Goal: Information Seeking & Learning: Find specific page/section

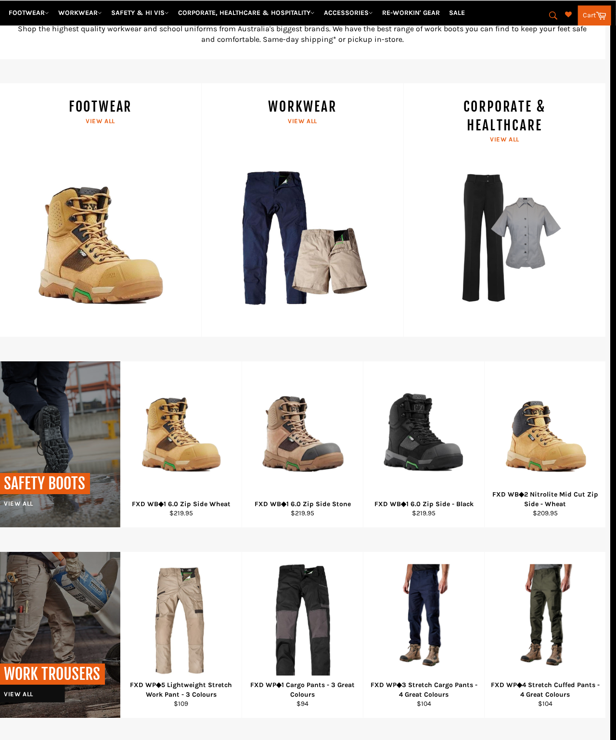
scroll to position [423, 6]
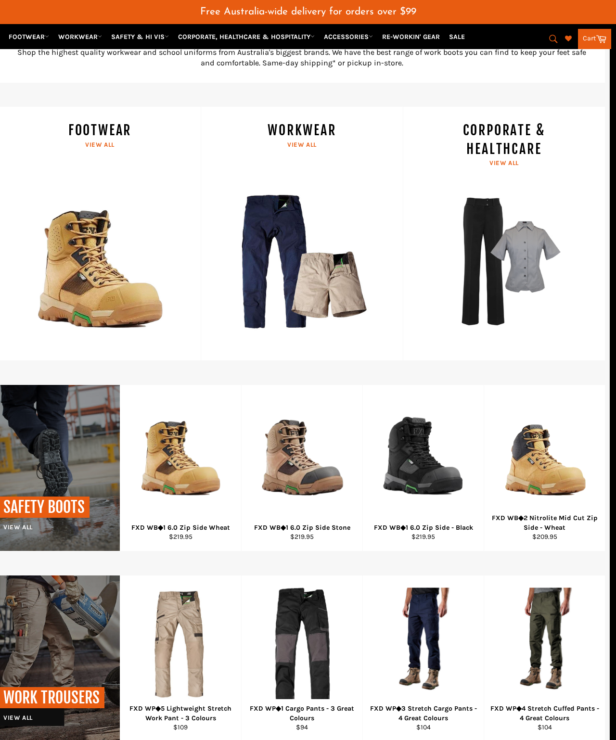
click at [550, 259] on link "CORPORATE & HEALTHCARE View all" at bounding box center [504, 234] width 202 height 254
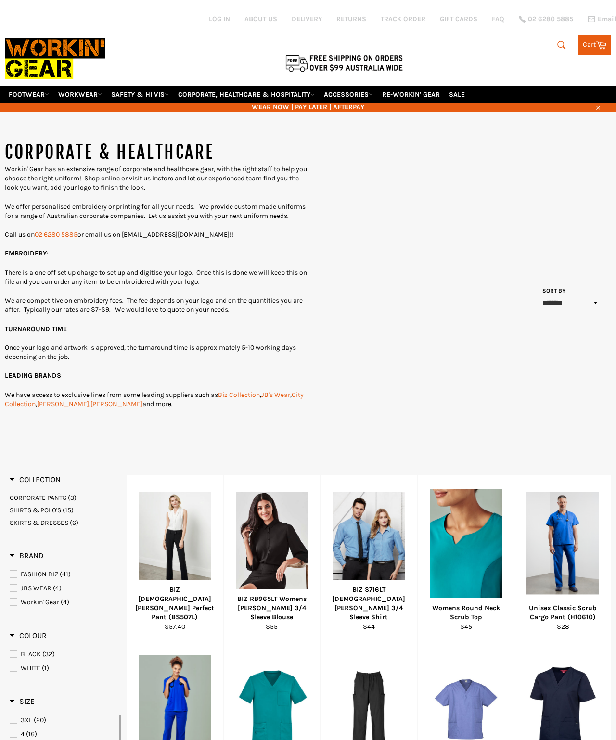
select select "******"
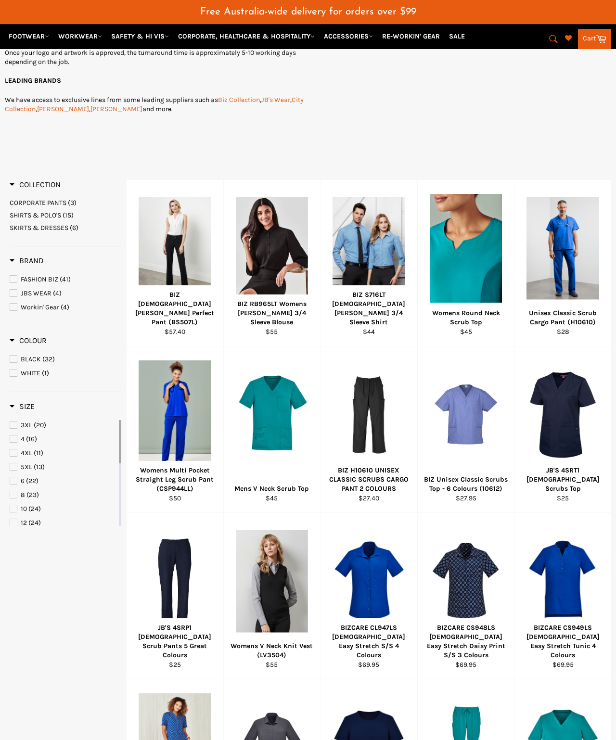
scroll to position [319, 0]
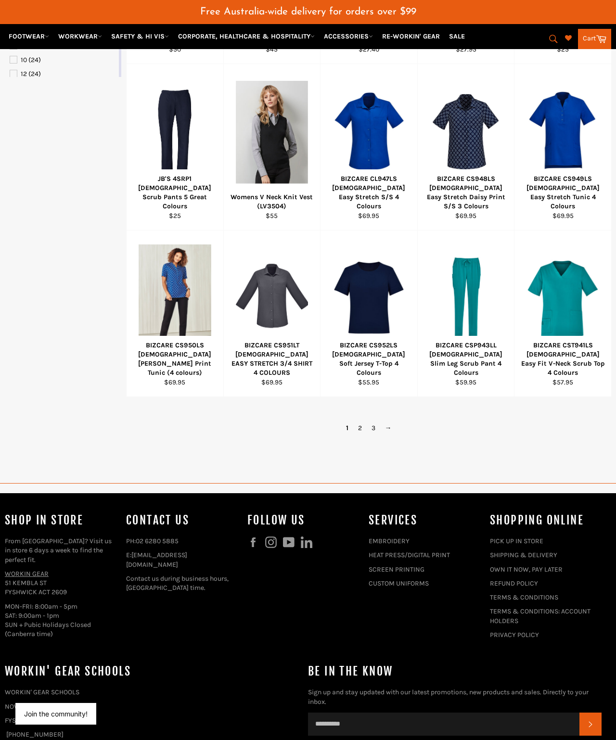
click at [374, 422] on link "3" at bounding box center [373, 428] width 13 height 14
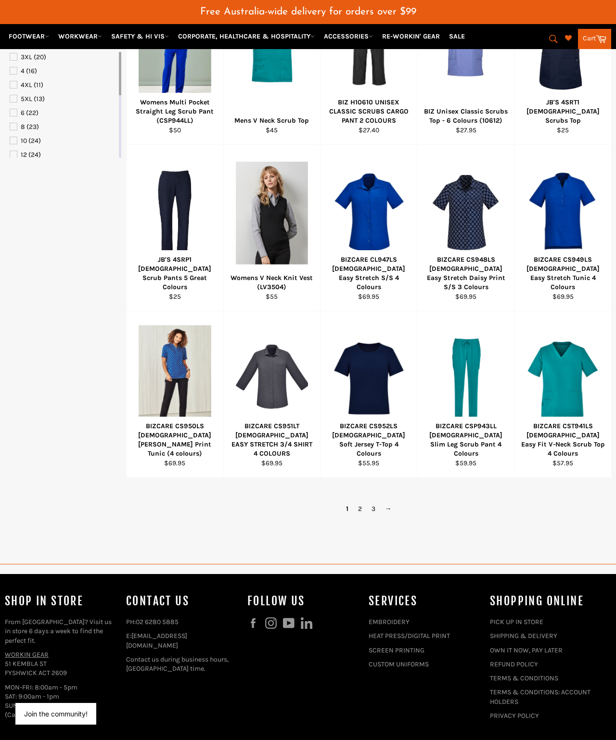
select select "******"
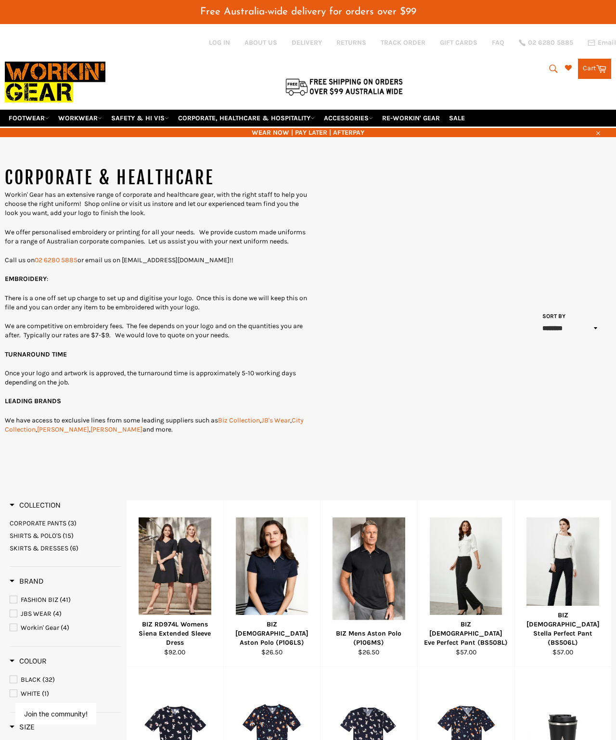
click at [551, 64] on icon "submit" at bounding box center [553, 69] width 11 height 11
type input "Kaleen high school shirts"
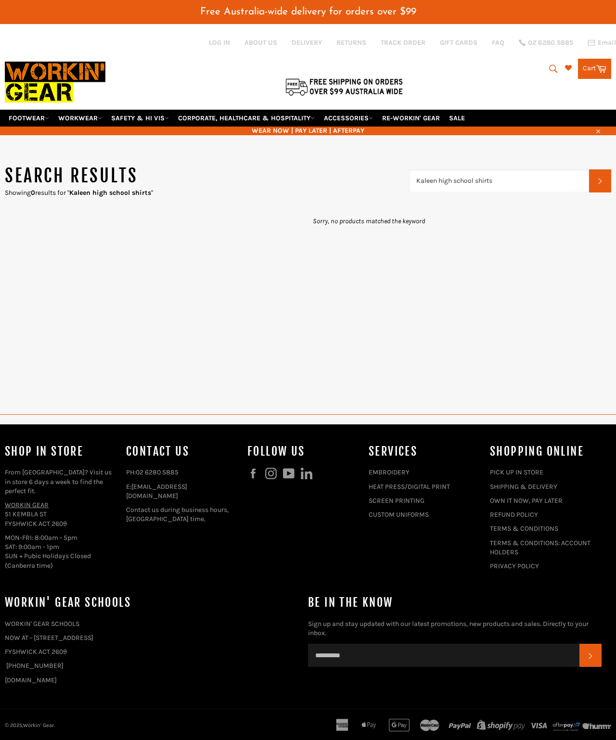
click at [389, 169] on input "Kaleen high school shirts" at bounding box center [499, 180] width 180 height 23
type input "Kalee"
click at [389, 66] on button "Search" at bounding box center [553, 69] width 22 height 20
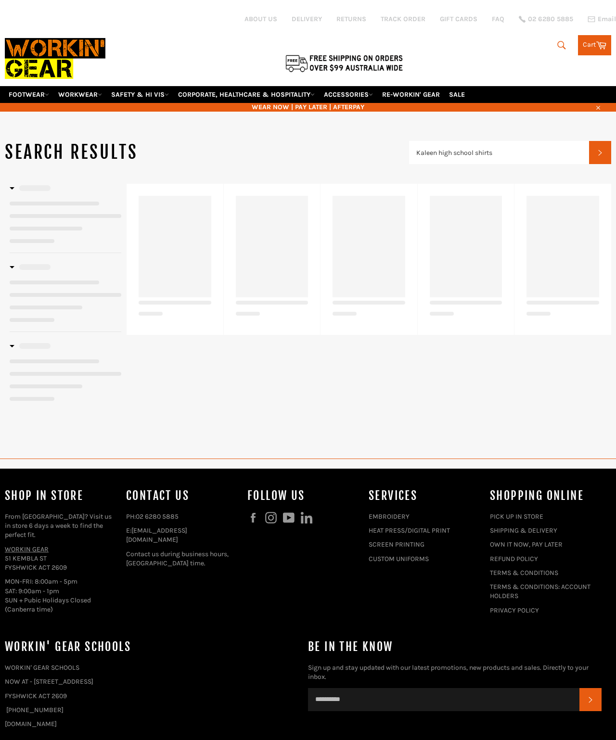
type input "Kaleen high school shirts"
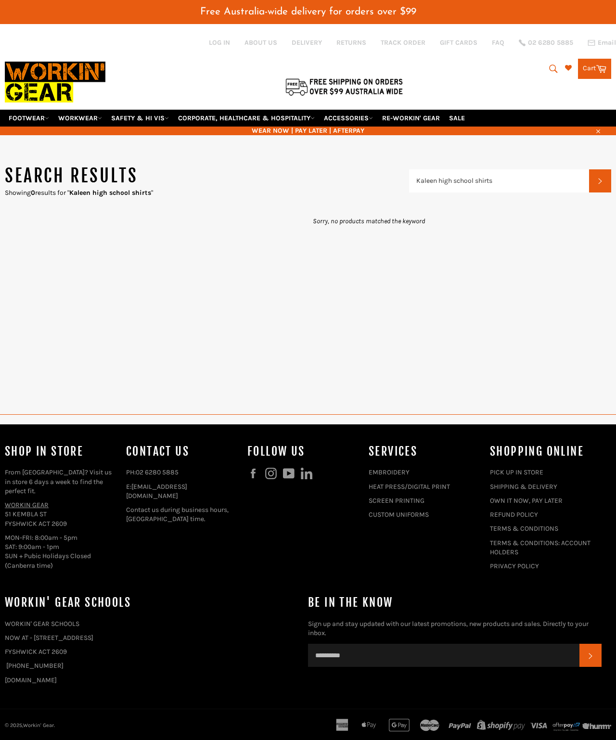
click at [389, 64] on button "Search" at bounding box center [553, 69] width 22 height 20
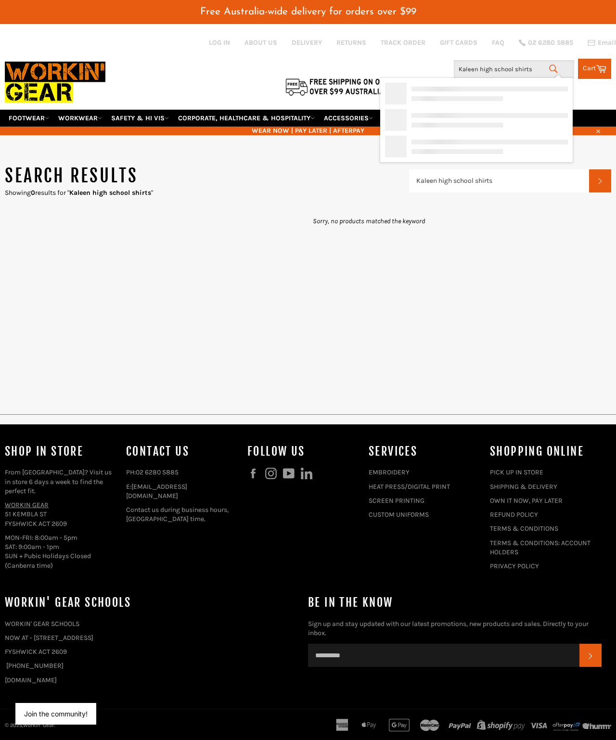
type input "Kaleen high school shirt"
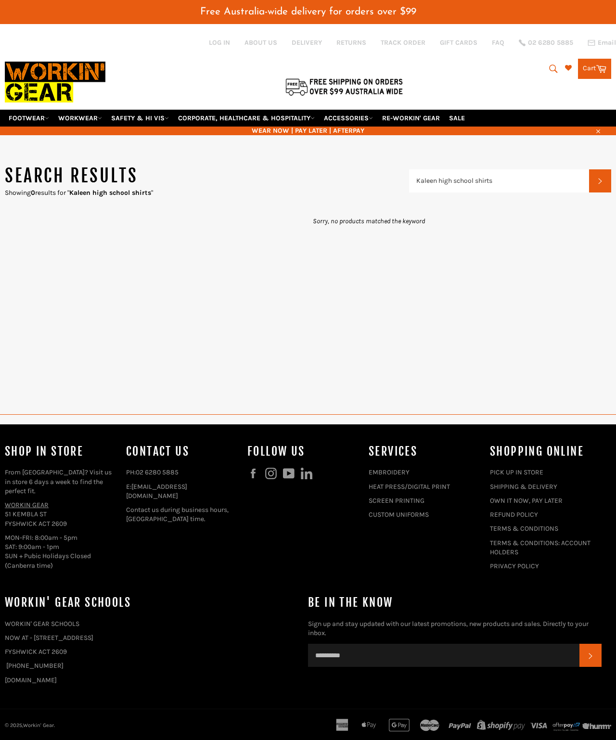
click at [593, 172] on button "Search" at bounding box center [600, 180] width 22 height 23
click at [548, 64] on icon "submit" at bounding box center [553, 69] width 11 height 11
type input "Kaleen high school shirtsS"
click at [546, 169] on input "Kaleen high school shirtsS" at bounding box center [499, 180] width 180 height 23
type input "Kalee"
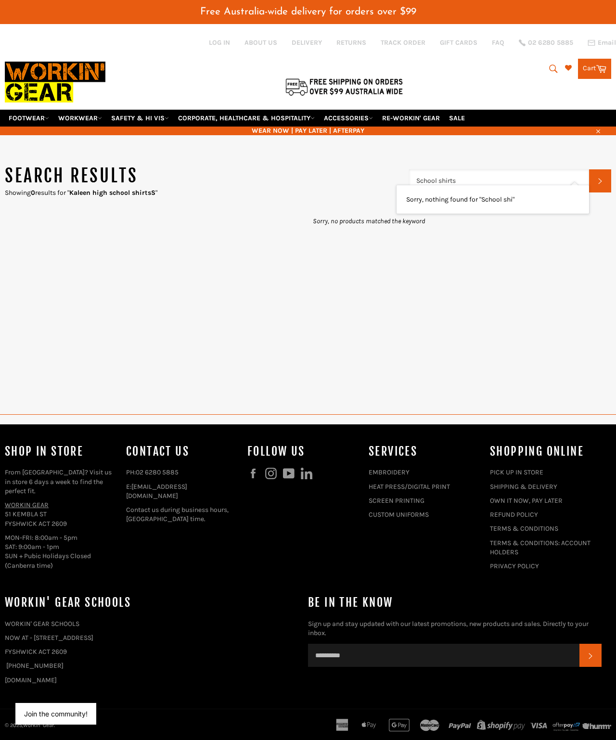
type input "School shirts"
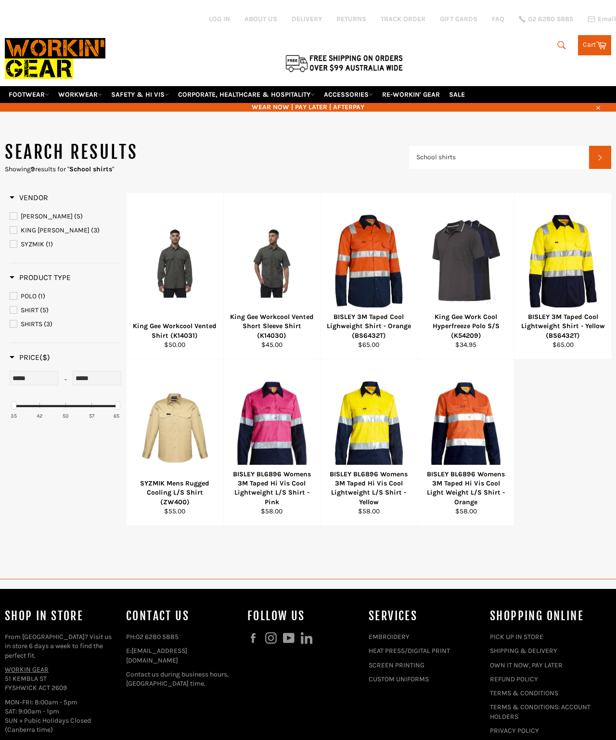
type input "School shirts"
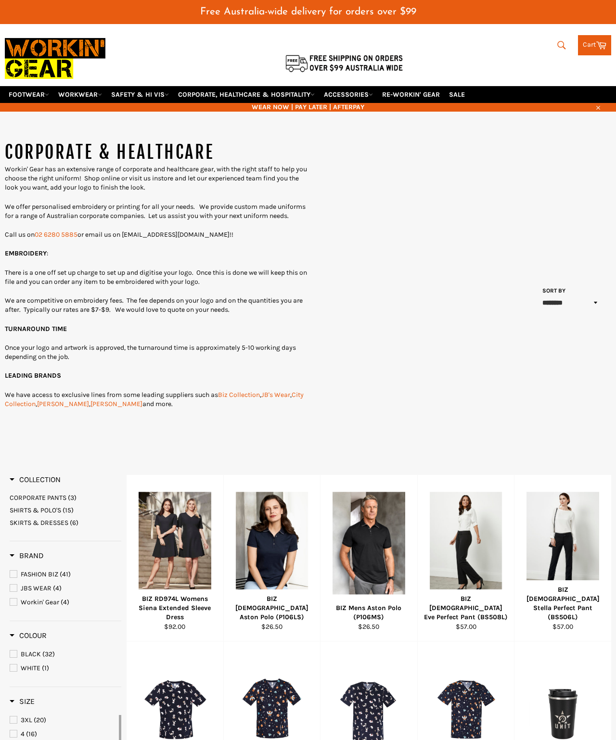
select select "******"
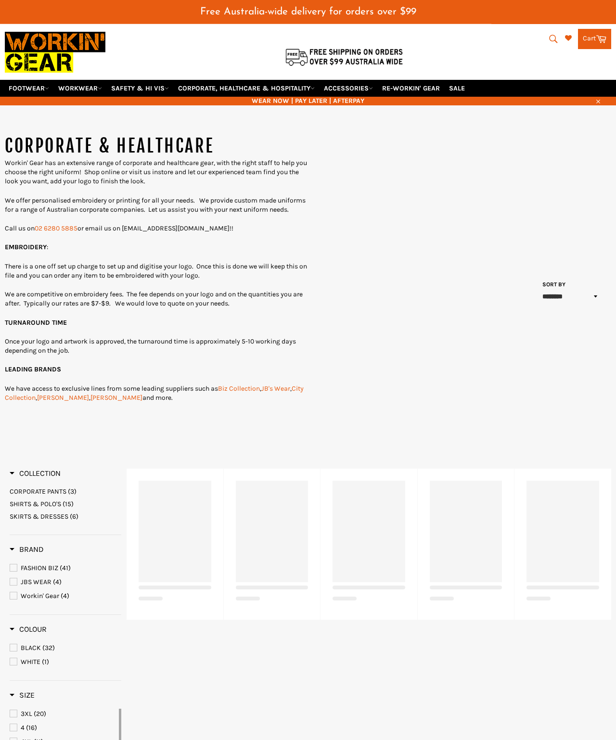
select select "******"
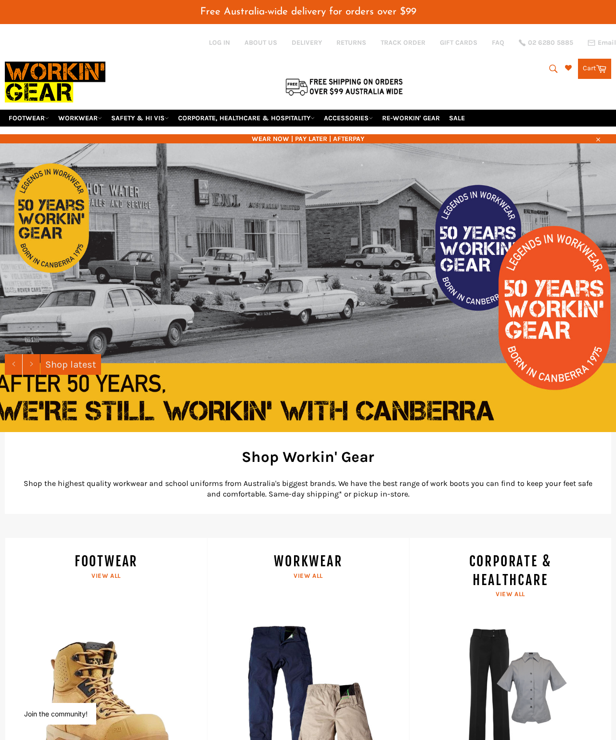
click at [548, 64] on icon "submit" at bounding box center [553, 69] width 11 height 11
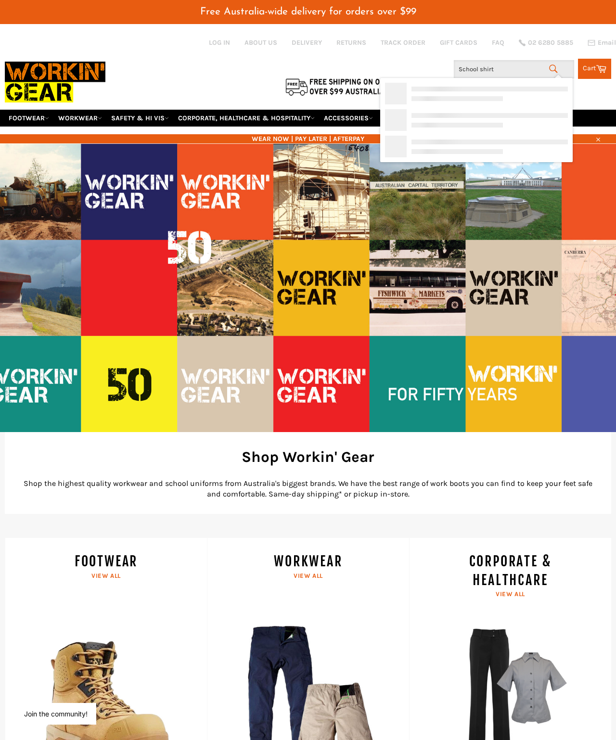
type input "School shirts"
